Goal: Task Accomplishment & Management: Use online tool/utility

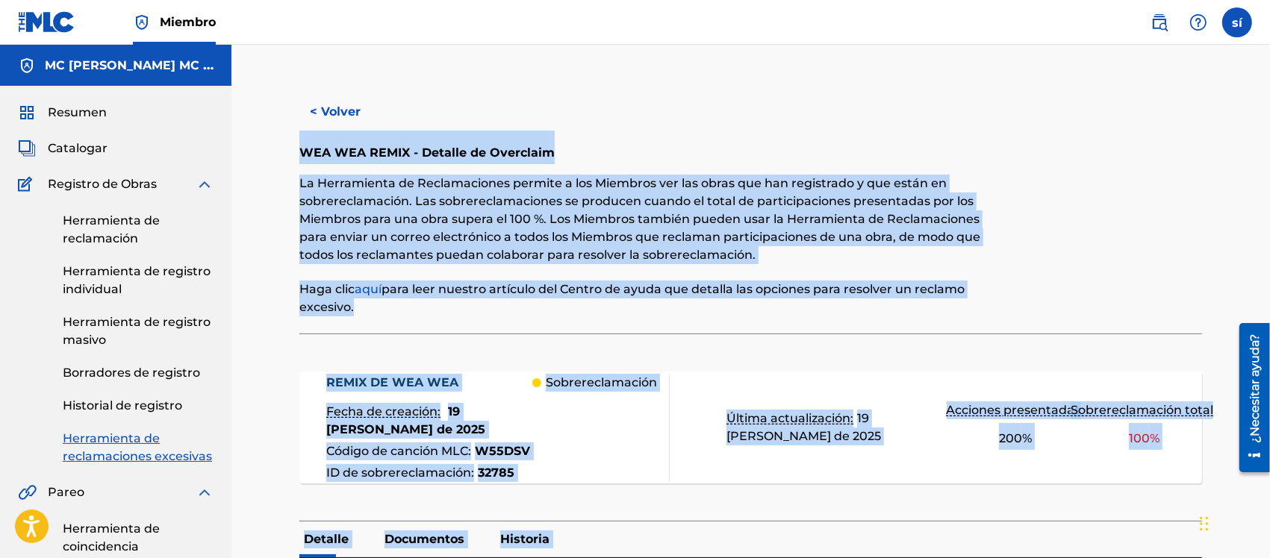
click at [97, 109] on font "Resumen" at bounding box center [77, 112] width 59 height 14
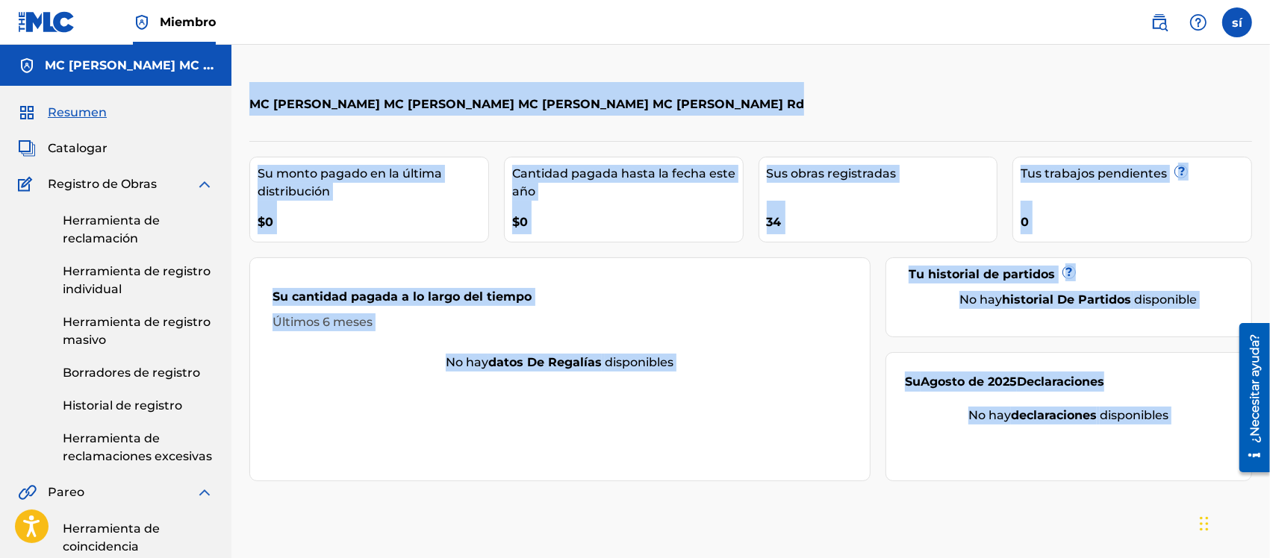
click at [602, 293] on div "Su cantidad pagada a lo largo del tiempo" at bounding box center [559, 300] width 575 height 25
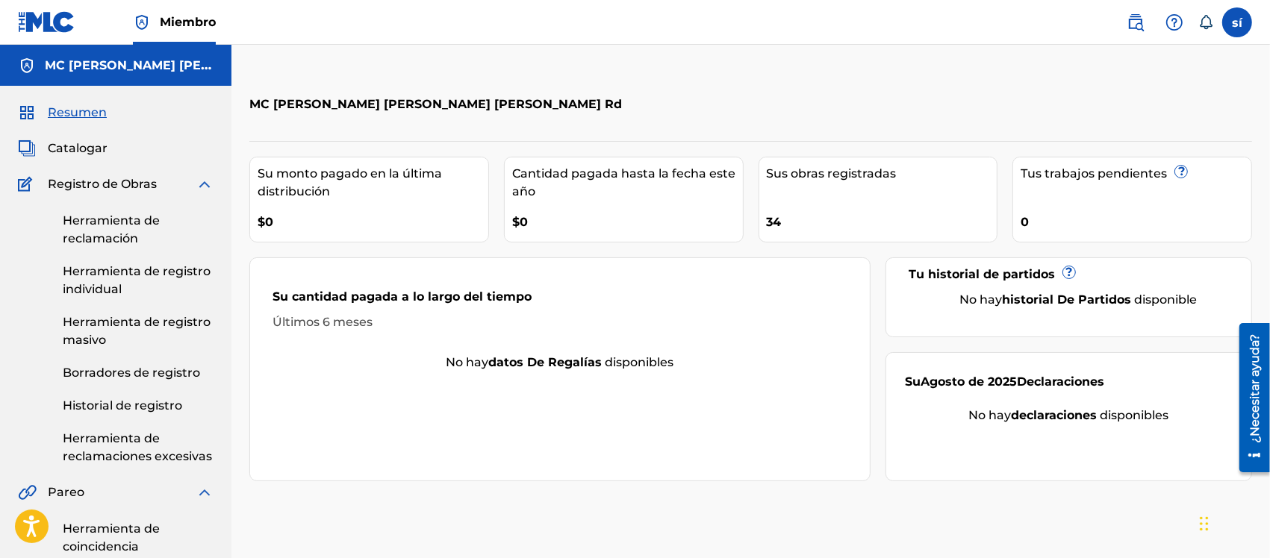
click at [125, 448] on link "Herramienta de reclamaciones excesivas" at bounding box center [138, 448] width 151 height 36
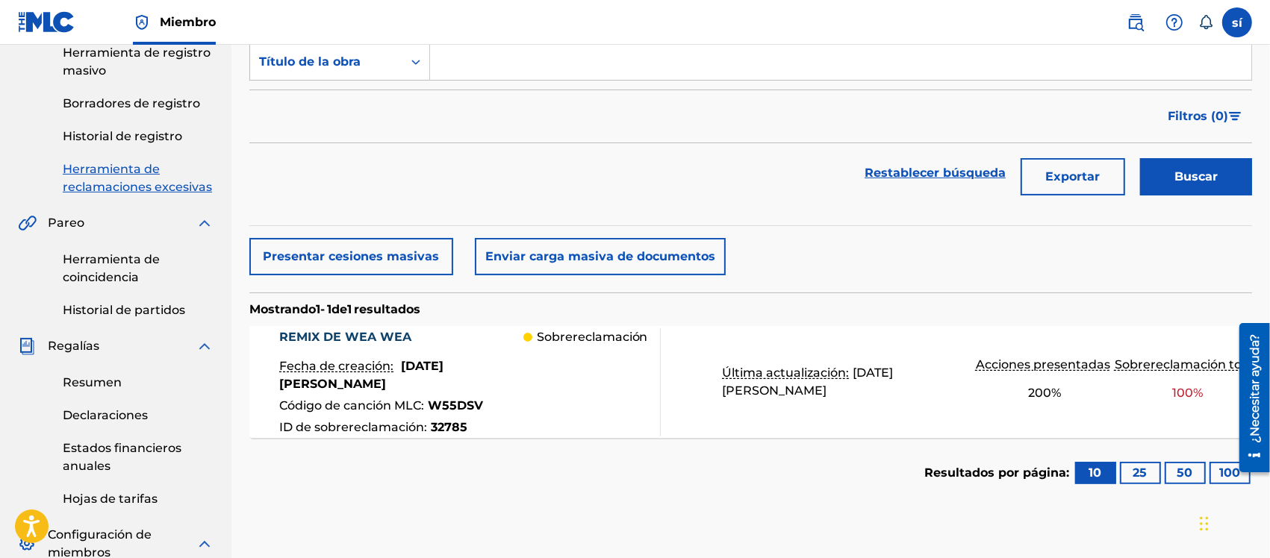
scroll to position [275, 0]
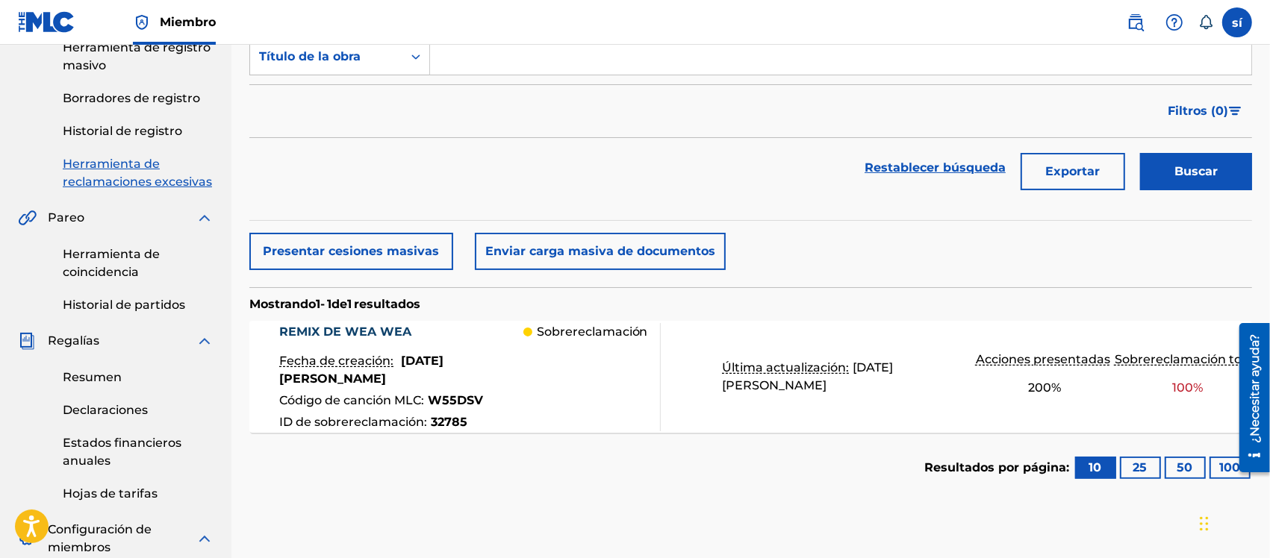
click at [561, 364] on div "Sobrereclamación" at bounding box center [591, 377] width 137 height 108
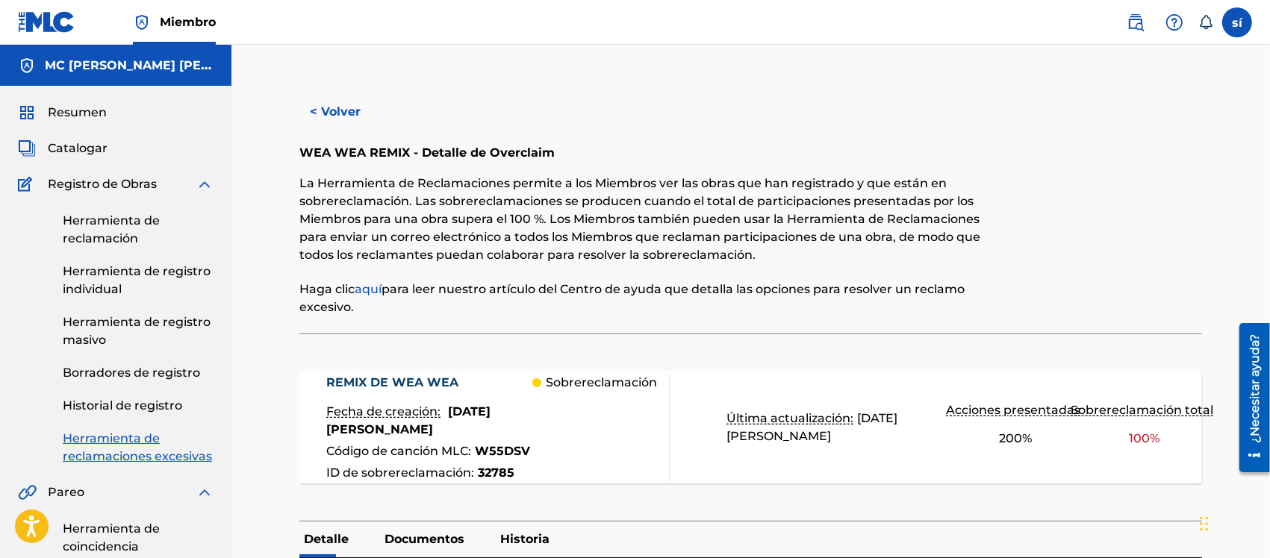
click at [557, 368] on div "REMIX DE WEA WEA Fecha de creación: [DATE][PERSON_NAME] Código de canción MLC :…" at bounding box center [750, 435] width 902 height 172
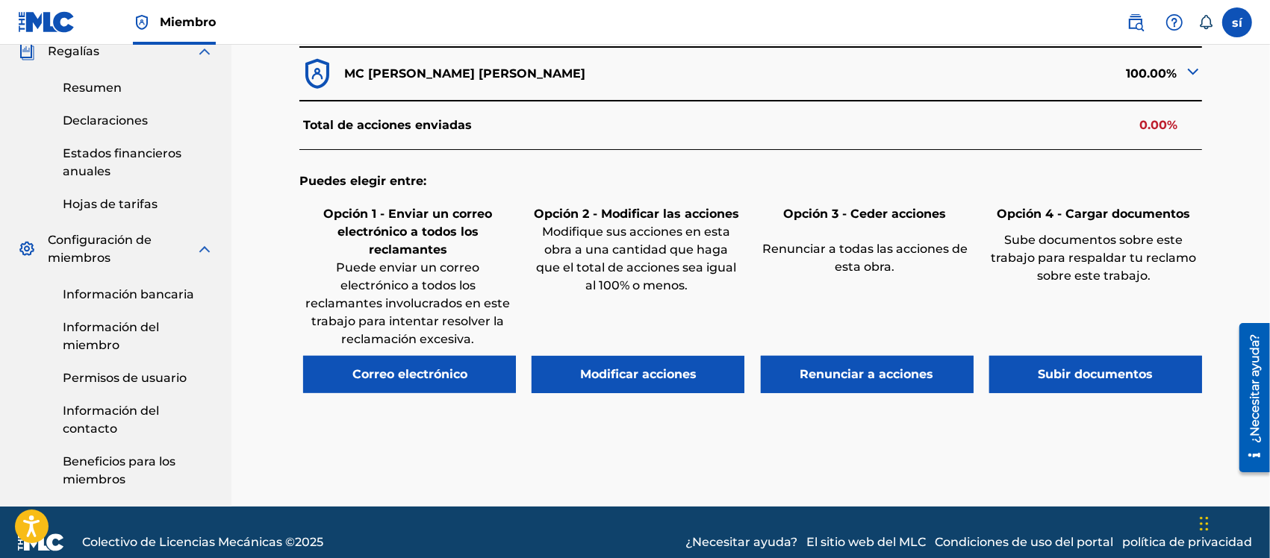
scroll to position [564, 0]
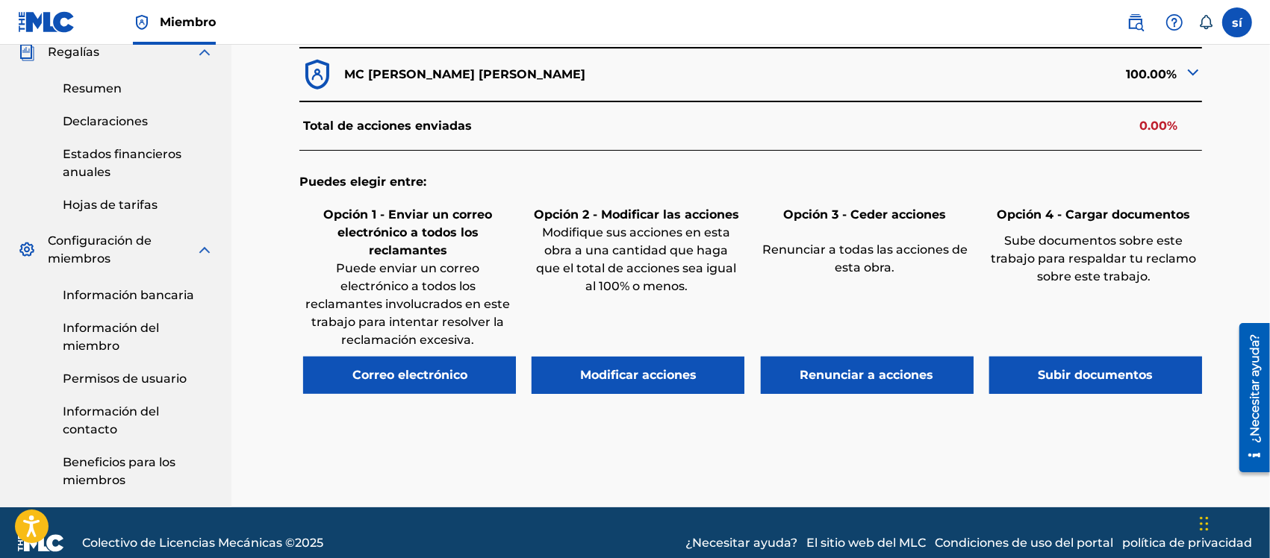
click at [699, 214] on div "Puedes elegir entre: Opción 1 - Enviar un correo electrónico a todos los reclam…" at bounding box center [750, 291] width 902 height 281
click at [765, 224] on h6 "Opción 3 - Ceder acciones" at bounding box center [865, 215] width 209 height 18
